Goal: Information Seeking & Learning: Learn about a topic

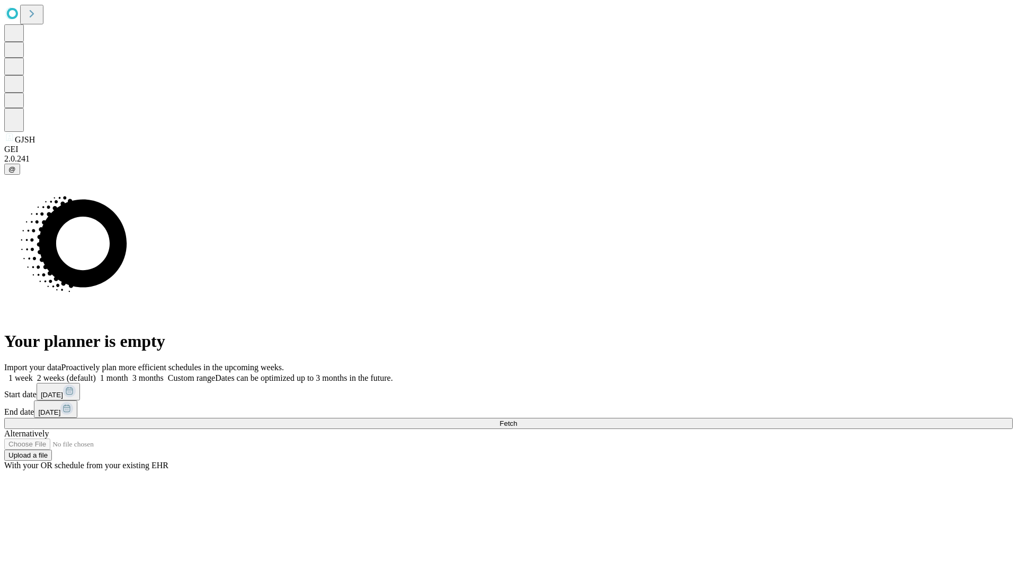
click at [517, 419] on span "Fetch" at bounding box center [507, 423] width 17 height 8
